Goal: Task Accomplishment & Management: Use online tool/utility

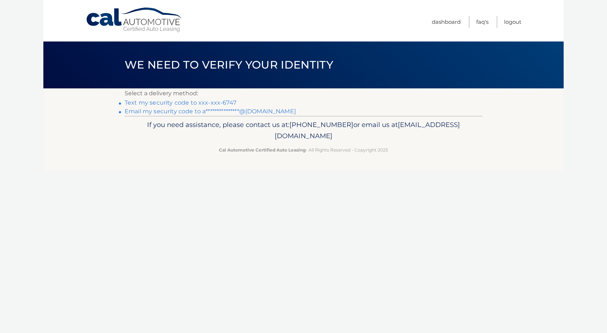
click at [197, 112] on link "**********" at bounding box center [210, 111] width 171 height 7
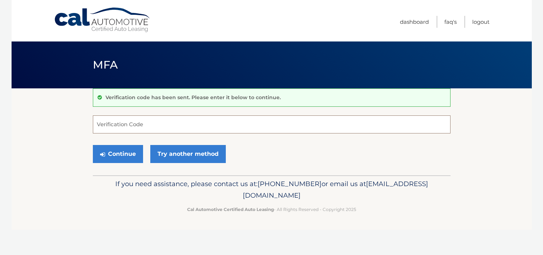
click at [231, 131] on input "Verification Code" at bounding box center [271, 125] width 357 height 18
type input "509059"
click at [104, 152] on icon "submit" at bounding box center [102, 155] width 5 height 6
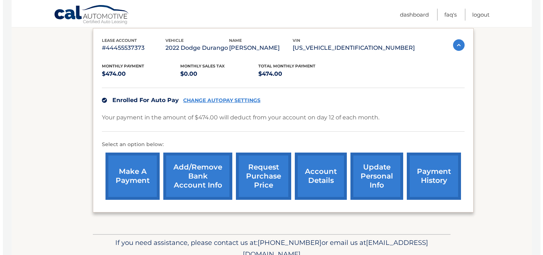
scroll to position [155, 0]
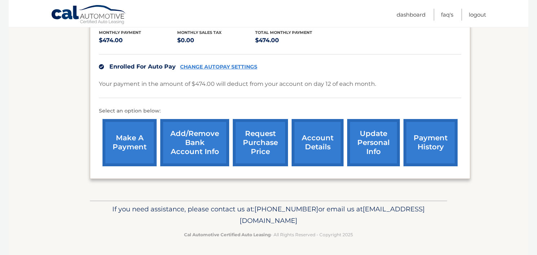
click at [266, 147] on link "request purchase price" at bounding box center [260, 142] width 55 height 47
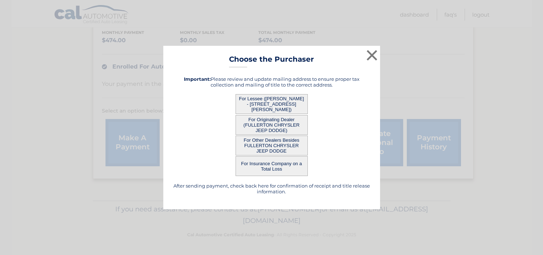
click at [277, 105] on button "For Lessee ([PERSON_NAME] - [STREET_ADDRESS][PERSON_NAME])" at bounding box center [271, 104] width 72 height 20
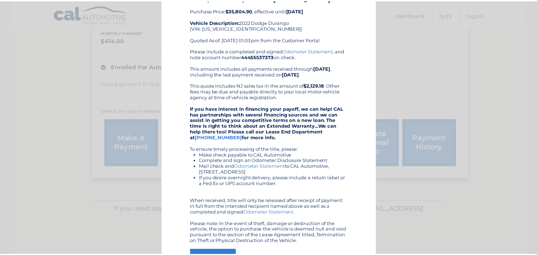
scroll to position [0, 0]
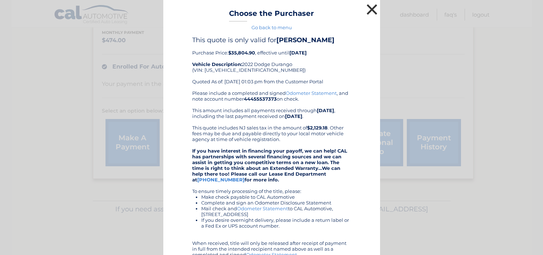
click at [367, 13] on button "×" at bounding box center [372, 9] width 14 height 14
